Goal: Transaction & Acquisition: Purchase product/service

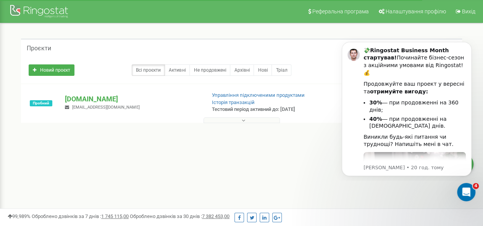
click at [130, 107] on div "topforum.com.ua topforumua@gmail.com" at bounding box center [132, 102] width 146 height 17
click at [303, 166] on div "Реферальна програма Налаштування профілю Вихід Проєкти Новий проєкт Всі проєкти…" at bounding box center [241, 229] width 483 height 458
click at [302, 148] on div "1 - 1 of 1" at bounding box center [241, 137] width 441 height 27
click at [237, 163] on div "Проєкти Новий проєкт Всі проєкти Активні Не продовжені Архівні Нові Тріал Пошук" at bounding box center [241, 94] width 471 height 142
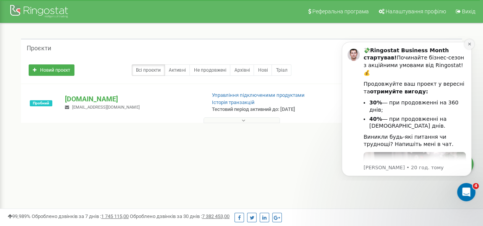
click at [466, 44] on button "Dismiss notification" at bounding box center [469, 44] width 10 height 10
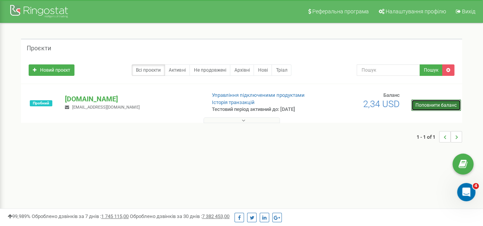
click at [428, 107] on link "Поповнити баланс" at bounding box center [436, 105] width 50 height 11
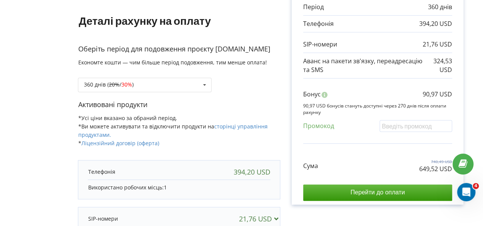
scroll to position [87, 0]
click at [203, 84] on icon at bounding box center [204, 85] width 11 height 14
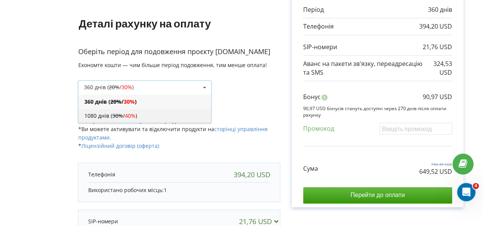
scroll to position [83, 0]
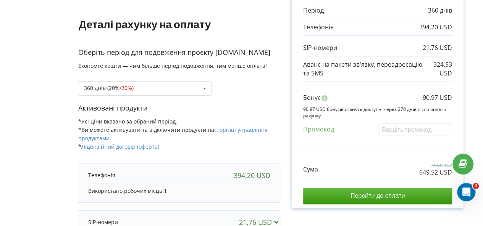
click at [234, 96] on div "Оберіть період для подовження проєкту [DOMAIN_NAME] Економте кошти — чим більше…" at bounding box center [179, 76] width 202 height 56
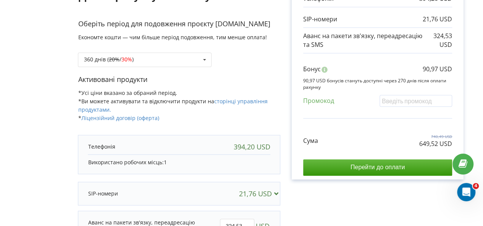
scroll to position [0, 0]
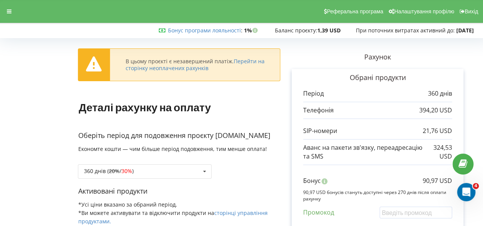
click at [34, 87] on form "В цьому проєкті є незавершений платіж. Перейти на сторінку неоплачених рахунків…" at bounding box center [241, 227] width 467 height 373
click at [60, 92] on form "В цьому проєкті є незавершений платіж. Перейти на сторінку неоплачених рахунків…" at bounding box center [241, 227] width 467 height 373
